Goal: Information Seeking & Learning: Learn about a topic

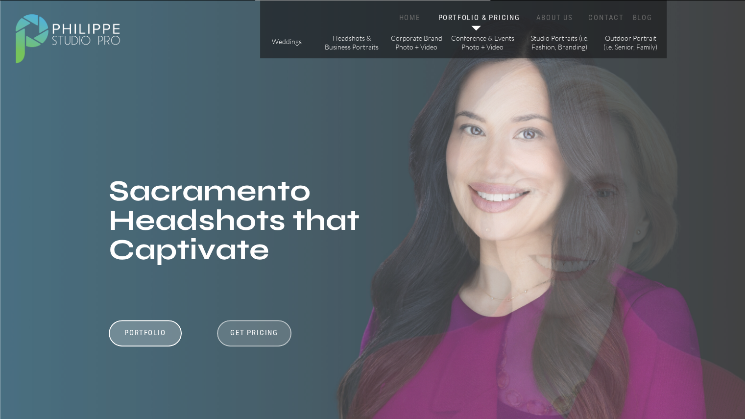
click at [259, 327] on div at bounding box center [254, 333] width 74 height 26
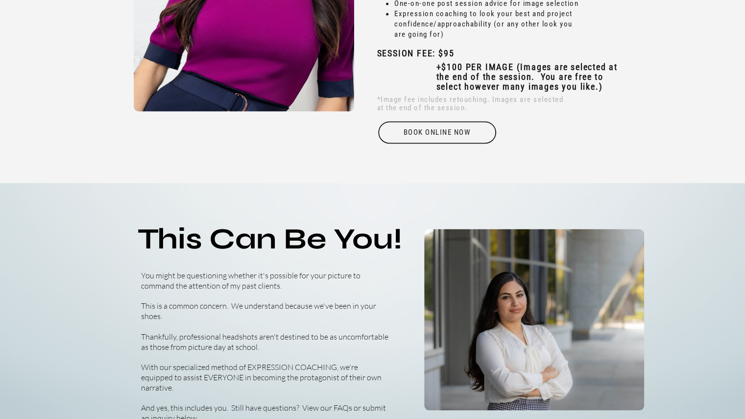
scroll to position [3285, 0]
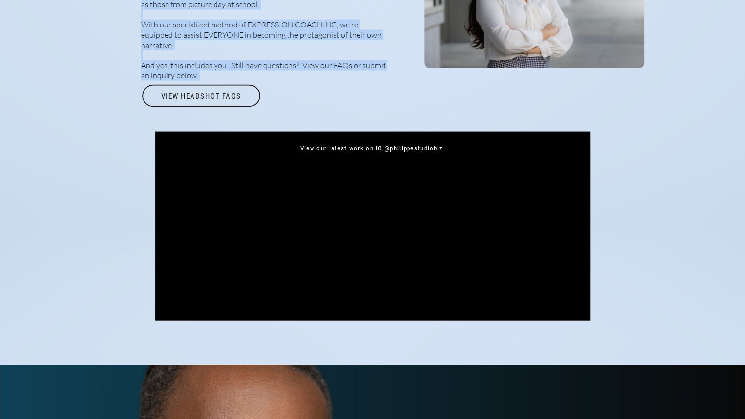
drag, startPoint x: 629, startPoint y: 251, endPoint x: 543, endPoint y: 188, distance: 106.5
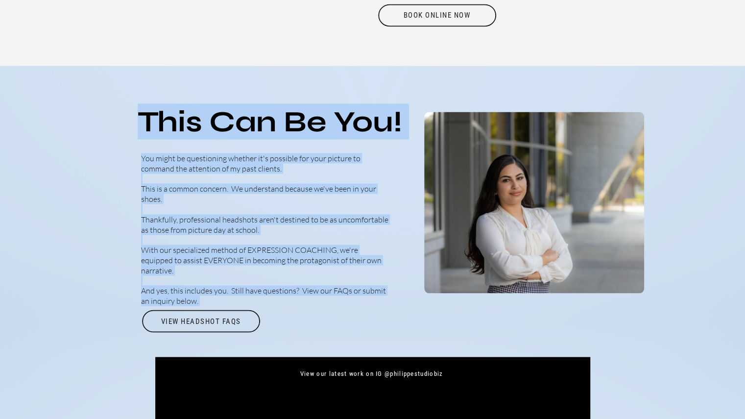
scroll to position [3208, 0]
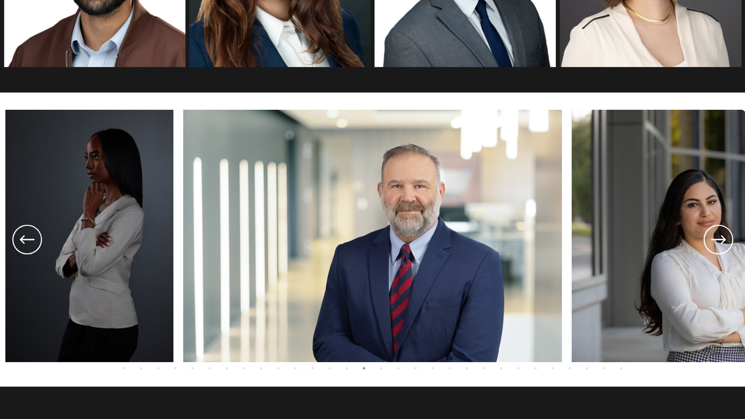
scroll to position [1721, 0]
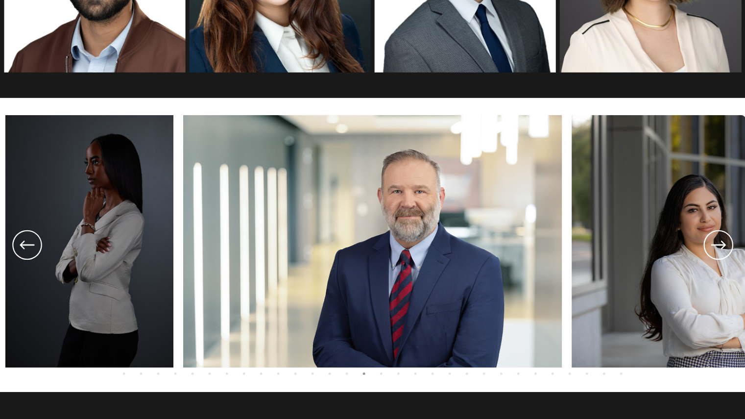
click at [721, 246] on icon at bounding box center [717, 245] width 35 height 36
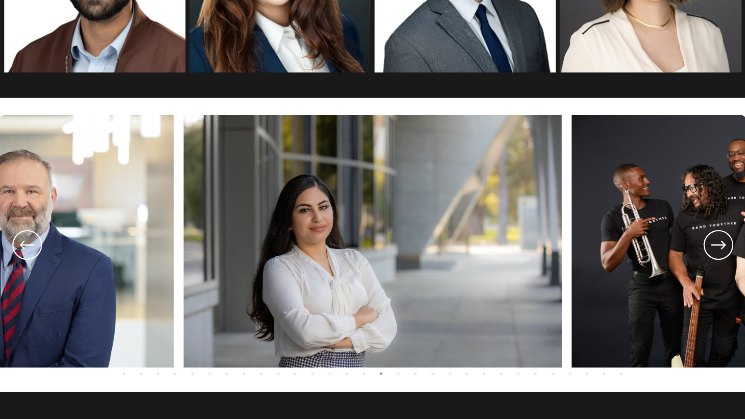
click at [721, 246] on icon at bounding box center [717, 245] width 35 height 36
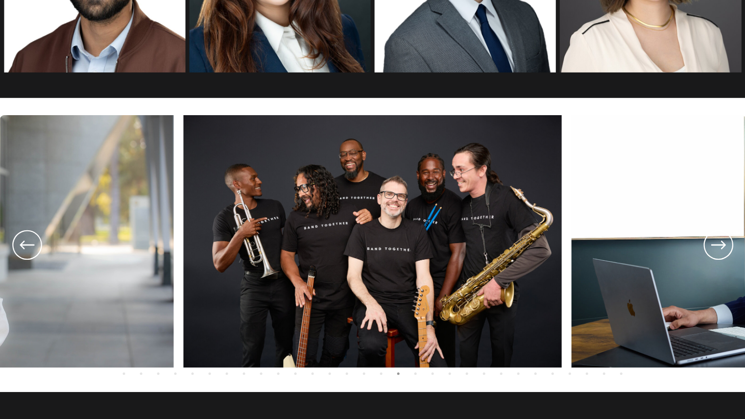
click at [721, 246] on icon at bounding box center [717, 245] width 35 height 36
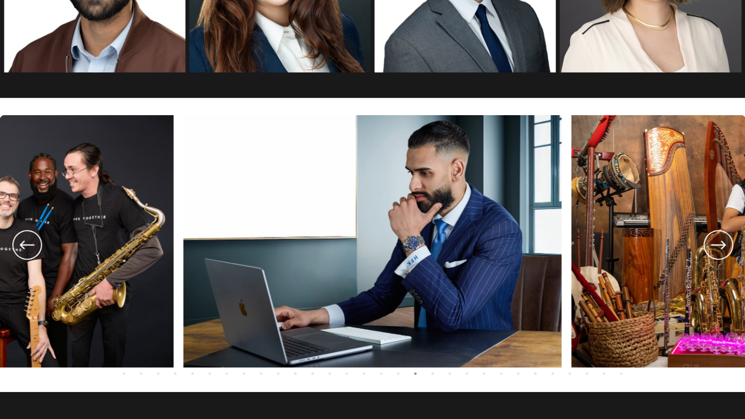
click at [721, 246] on icon at bounding box center [717, 245] width 35 height 36
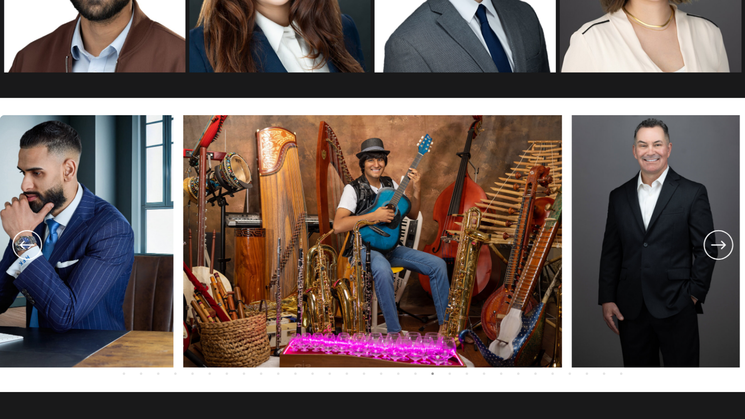
click at [721, 246] on icon at bounding box center [717, 245] width 35 height 36
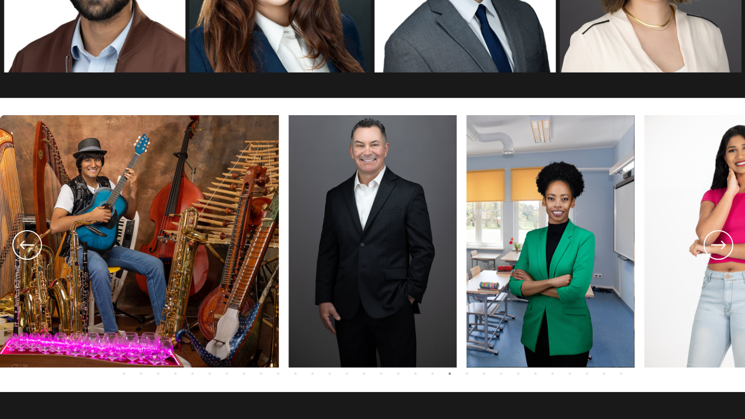
click at [721, 246] on icon at bounding box center [717, 245] width 35 height 36
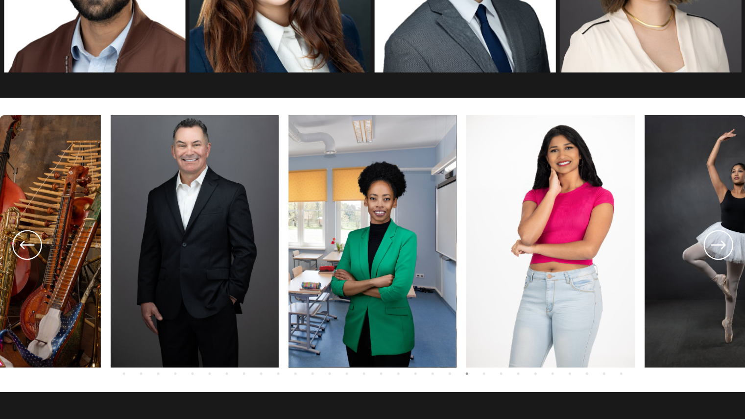
click at [721, 246] on icon at bounding box center [717, 245] width 35 height 36
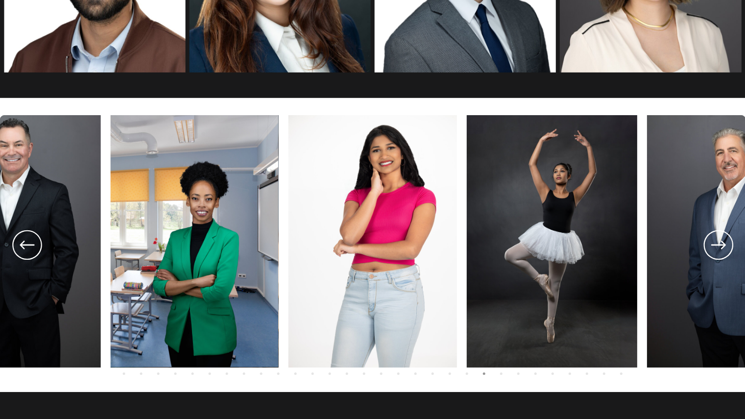
click at [721, 246] on icon at bounding box center [717, 245] width 35 height 36
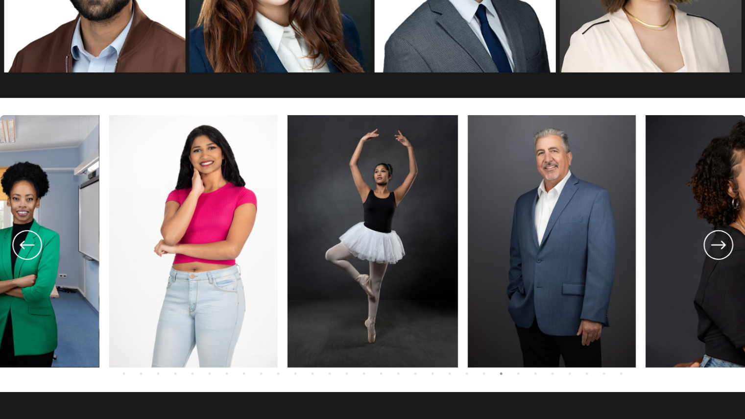
click at [721, 246] on icon at bounding box center [717, 245] width 35 height 36
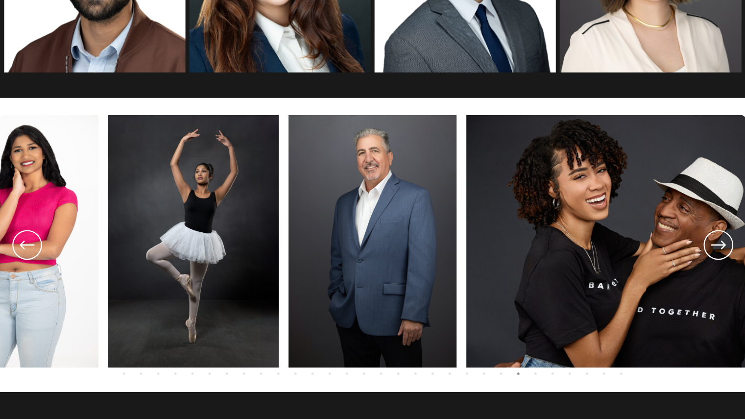
click at [716, 241] on icon at bounding box center [717, 245] width 35 height 36
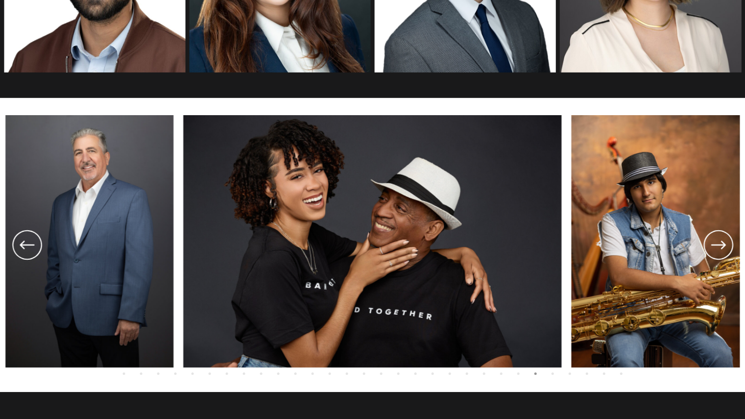
click at [716, 241] on icon at bounding box center [717, 245] width 35 height 36
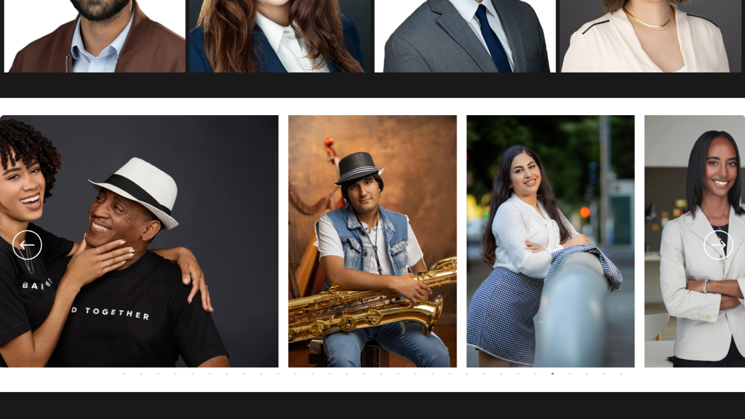
click at [716, 241] on icon at bounding box center [717, 245] width 35 height 36
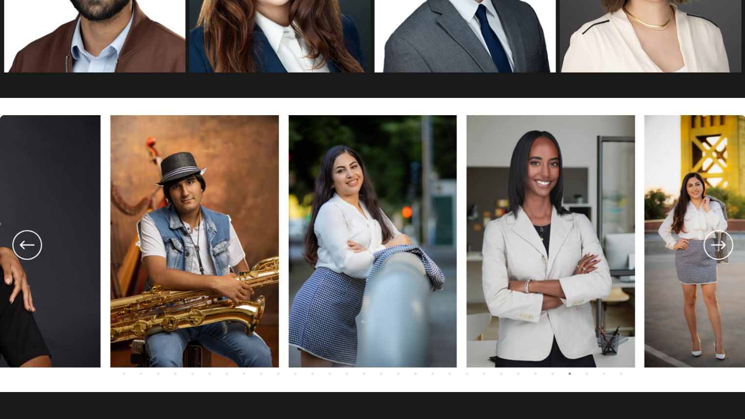
click at [716, 241] on icon at bounding box center [717, 245] width 35 height 36
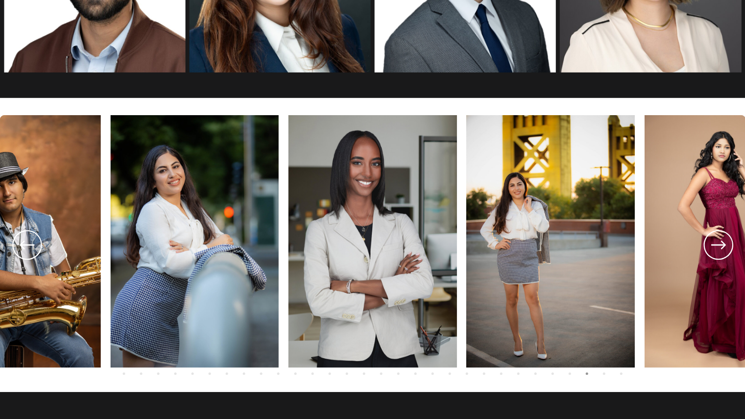
click at [716, 241] on icon at bounding box center [717, 245] width 35 height 36
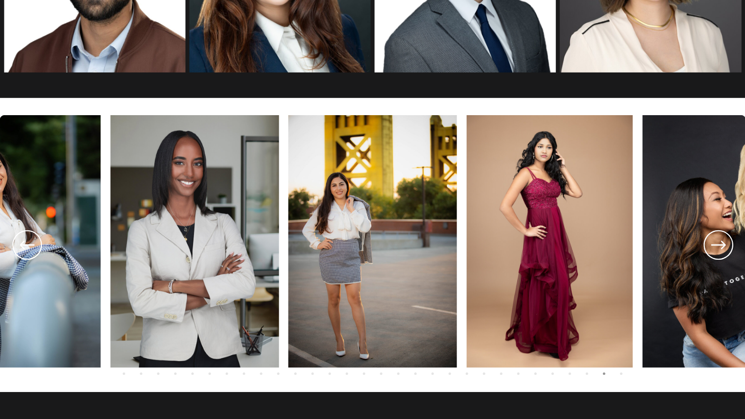
click at [716, 241] on icon at bounding box center [717, 245] width 35 height 36
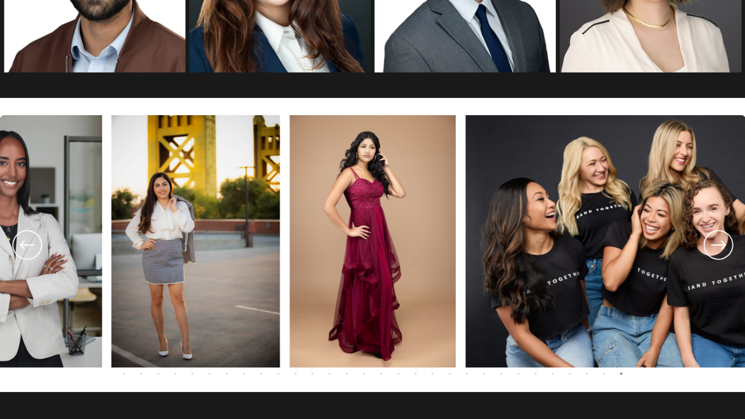
click at [716, 241] on icon at bounding box center [717, 245] width 35 height 36
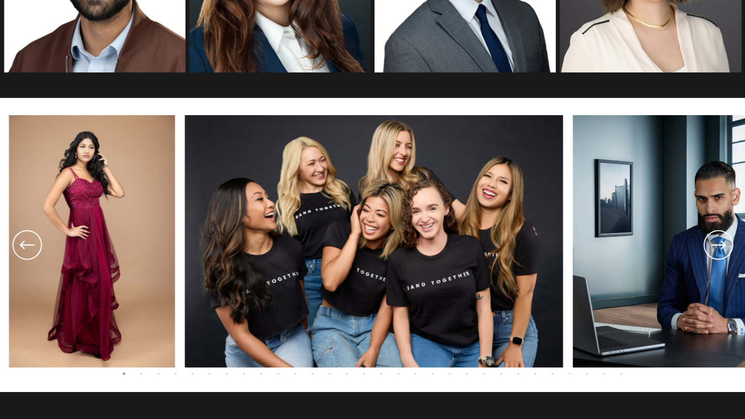
click at [716, 241] on icon at bounding box center [717, 245] width 35 height 36
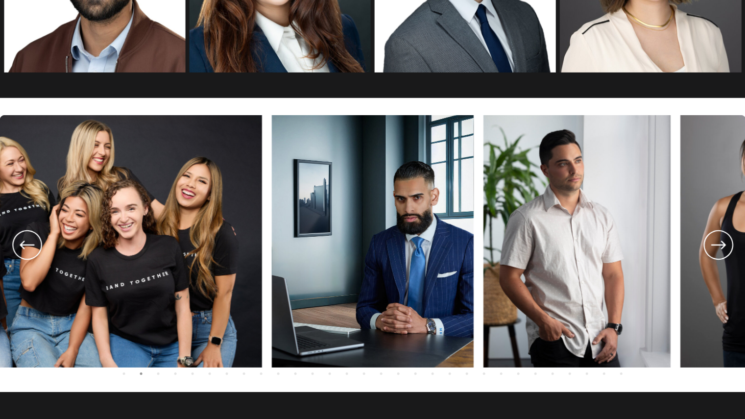
click at [716, 241] on icon at bounding box center [717, 245] width 35 height 36
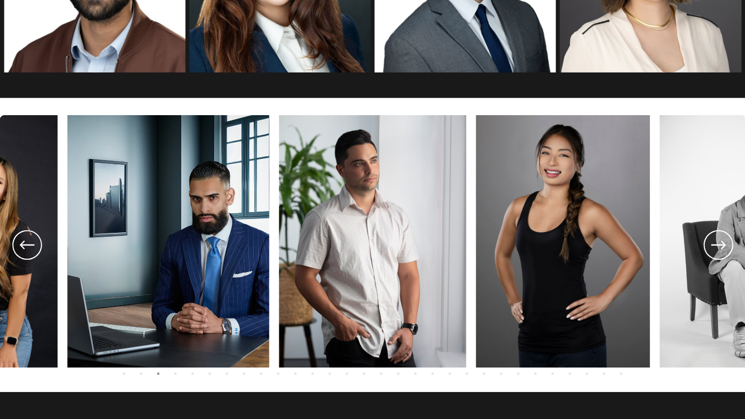
click at [716, 241] on icon at bounding box center [717, 245] width 35 height 36
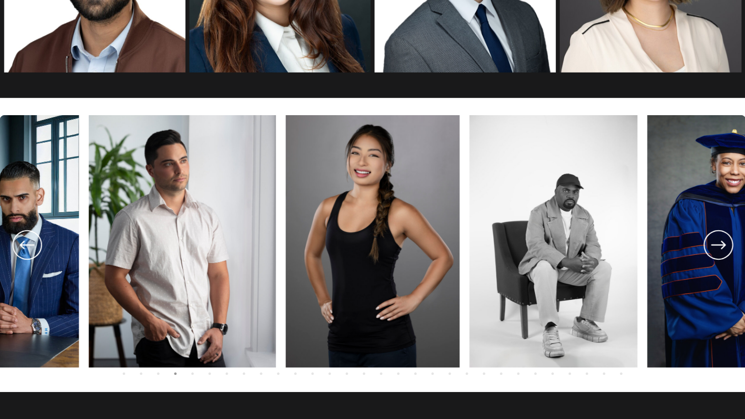
click at [716, 241] on icon at bounding box center [717, 245] width 35 height 36
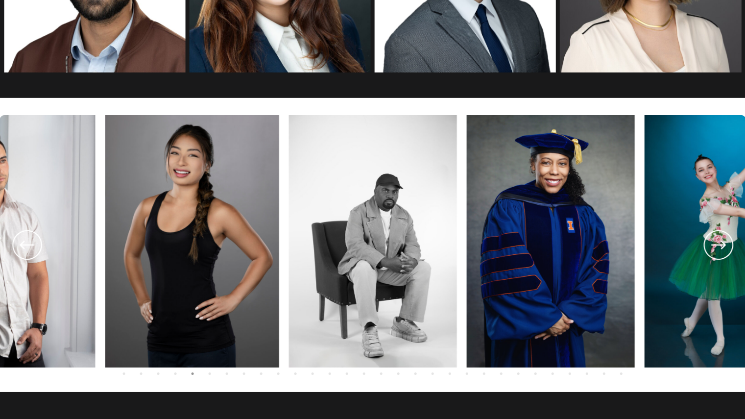
click at [716, 241] on icon at bounding box center [717, 245] width 35 height 36
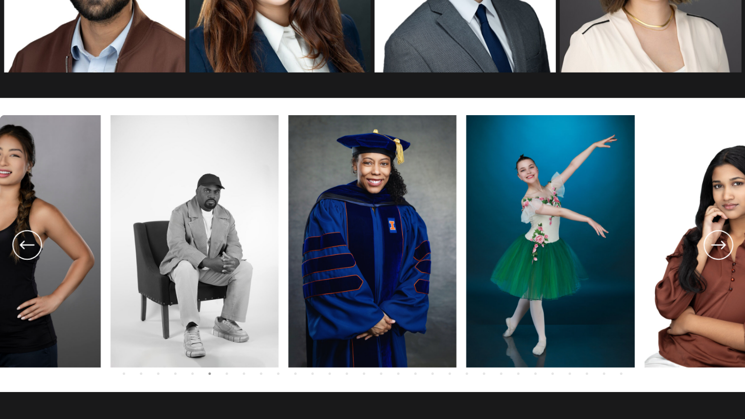
click at [716, 241] on icon at bounding box center [717, 245] width 35 height 36
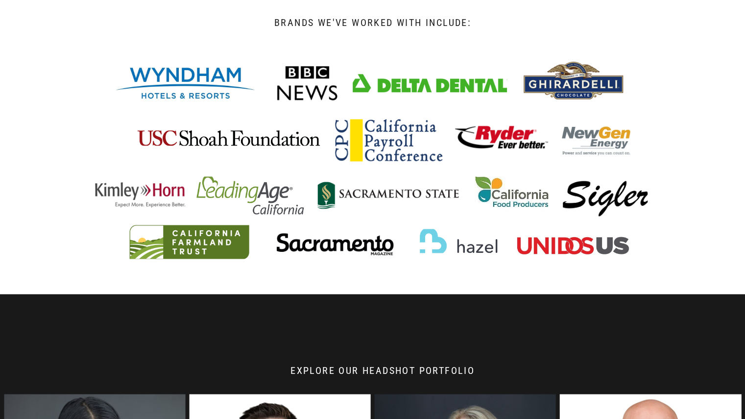
scroll to position [655, 0]
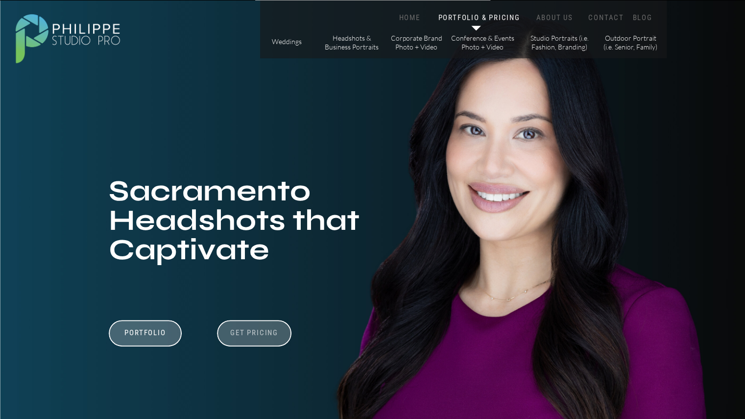
click at [259, 330] on h3 "Get Pricing" at bounding box center [254, 334] width 54 height 12
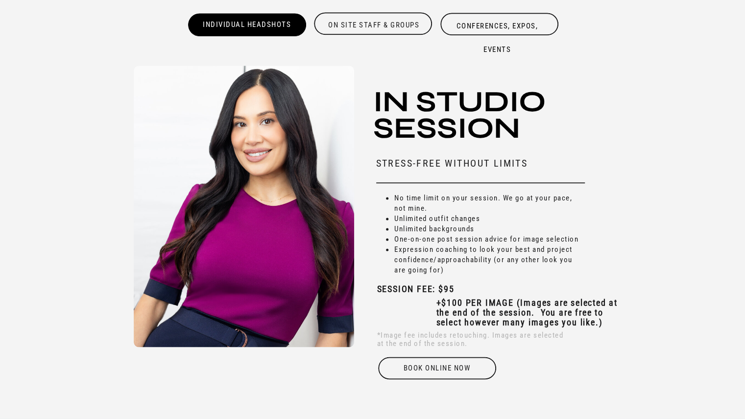
scroll to position [2888, 0]
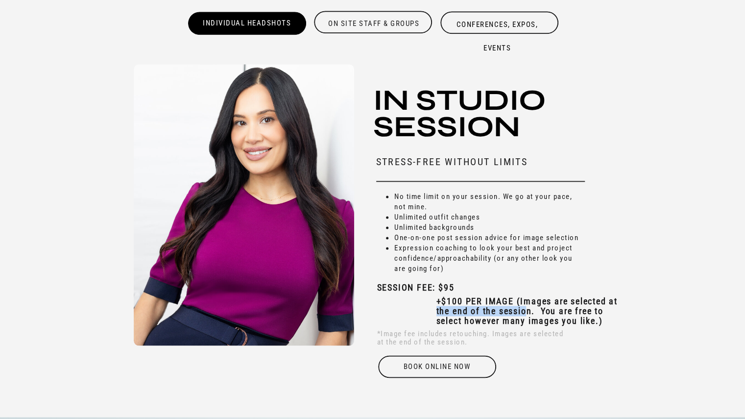
drag, startPoint x: 436, startPoint y: 307, endPoint x: 527, endPoint y: 307, distance: 91.6
click at [527, 307] on b "+$100 PER IMAGE (Images are selected at the end of the session. You are free to…" at bounding box center [526, 311] width 181 height 30
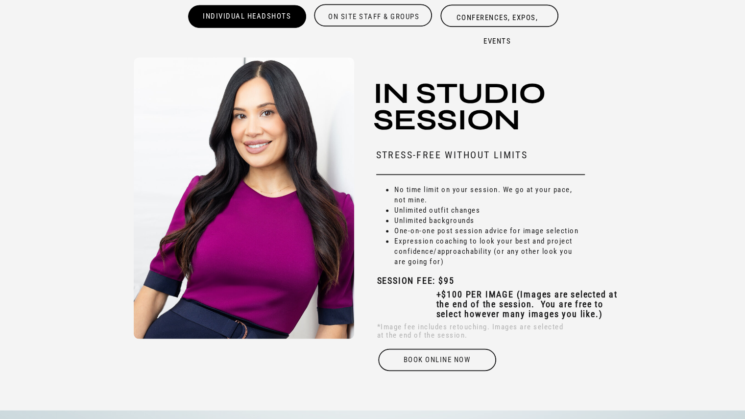
scroll to position [2897, 0]
